Goal: Task Accomplishment & Management: Manage account settings

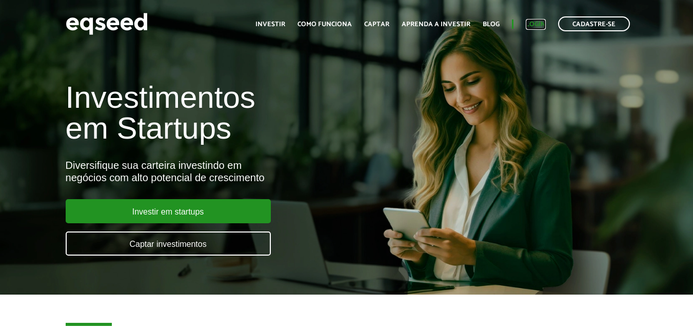
click at [531, 21] on link "Login" at bounding box center [536, 24] width 20 height 7
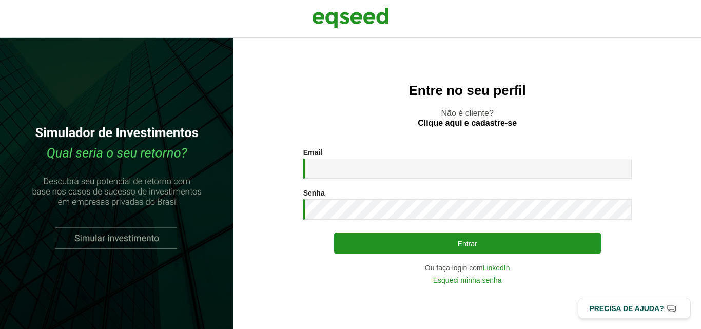
type input "**********"
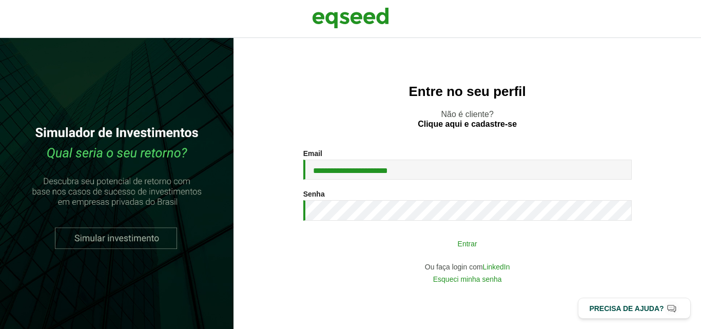
click at [483, 235] on button "Entrar" at bounding box center [467, 242] width 267 height 19
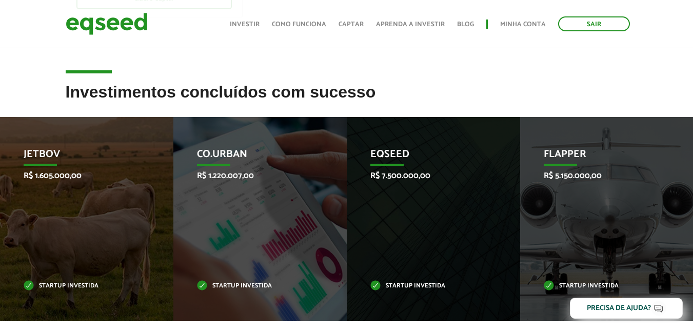
scroll to position [308, 0]
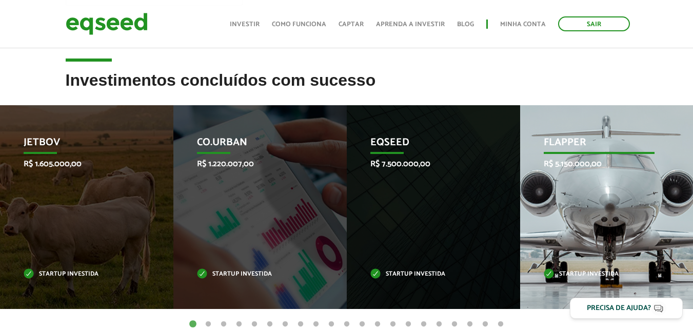
click at [632, 218] on div "Flapper R$ 5.150.000,00 Startup investida" at bounding box center [599, 207] width 158 height 204
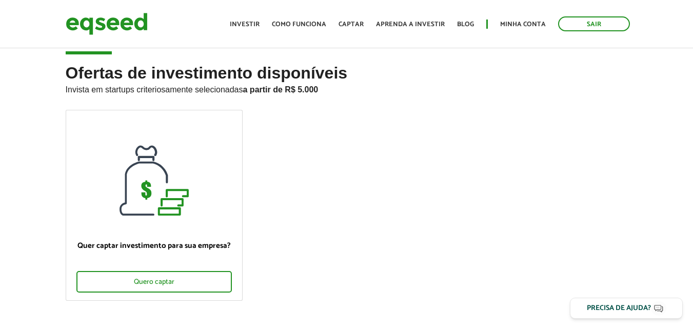
scroll to position [0, 0]
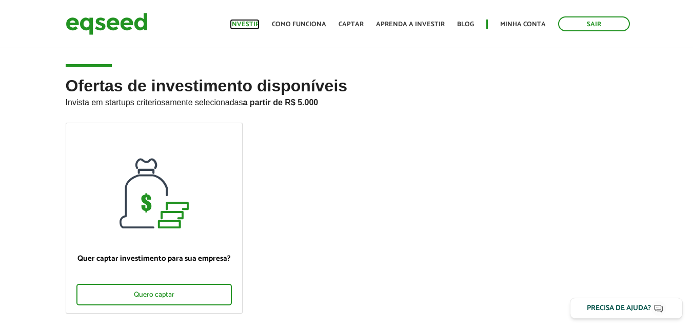
click at [260, 23] on link "Investir" at bounding box center [245, 24] width 30 height 7
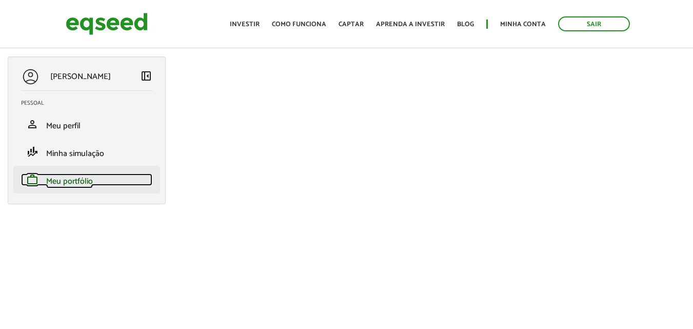
click at [61, 179] on span "Meu portfólio" at bounding box center [69, 181] width 47 height 14
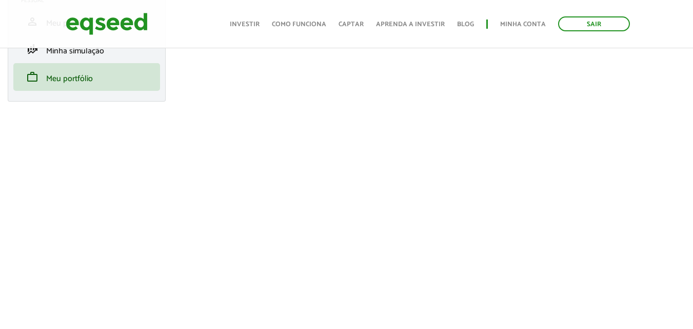
scroll to position [205, 0]
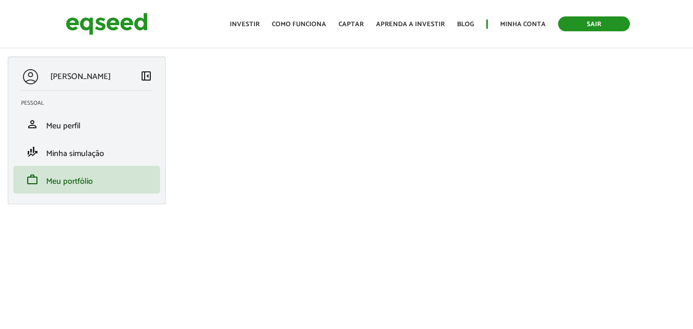
click at [602, 24] on link "Sair" at bounding box center [594, 23] width 72 height 15
